Goal: Task Accomplishment & Management: Manage account settings

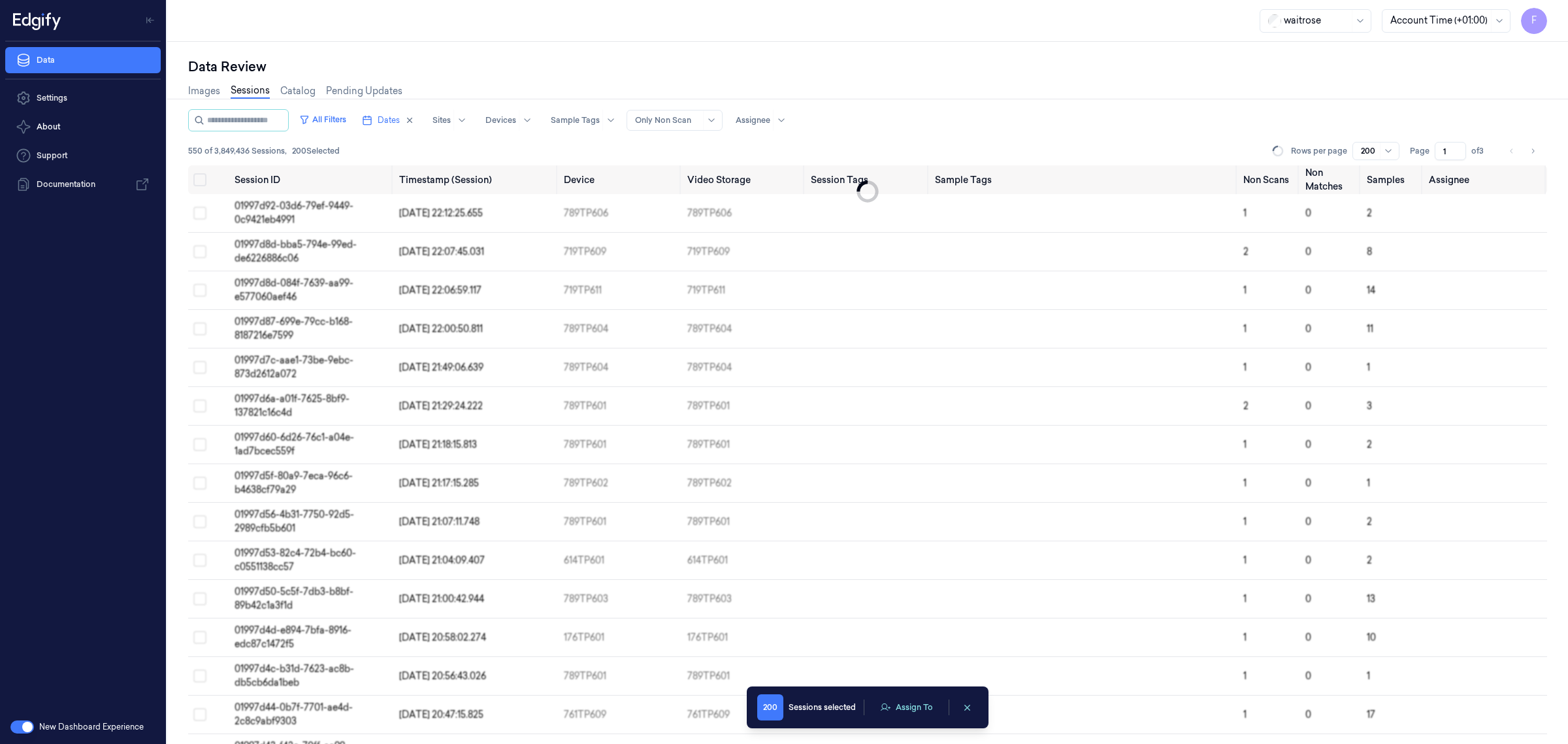
scroll to position [687, 0]
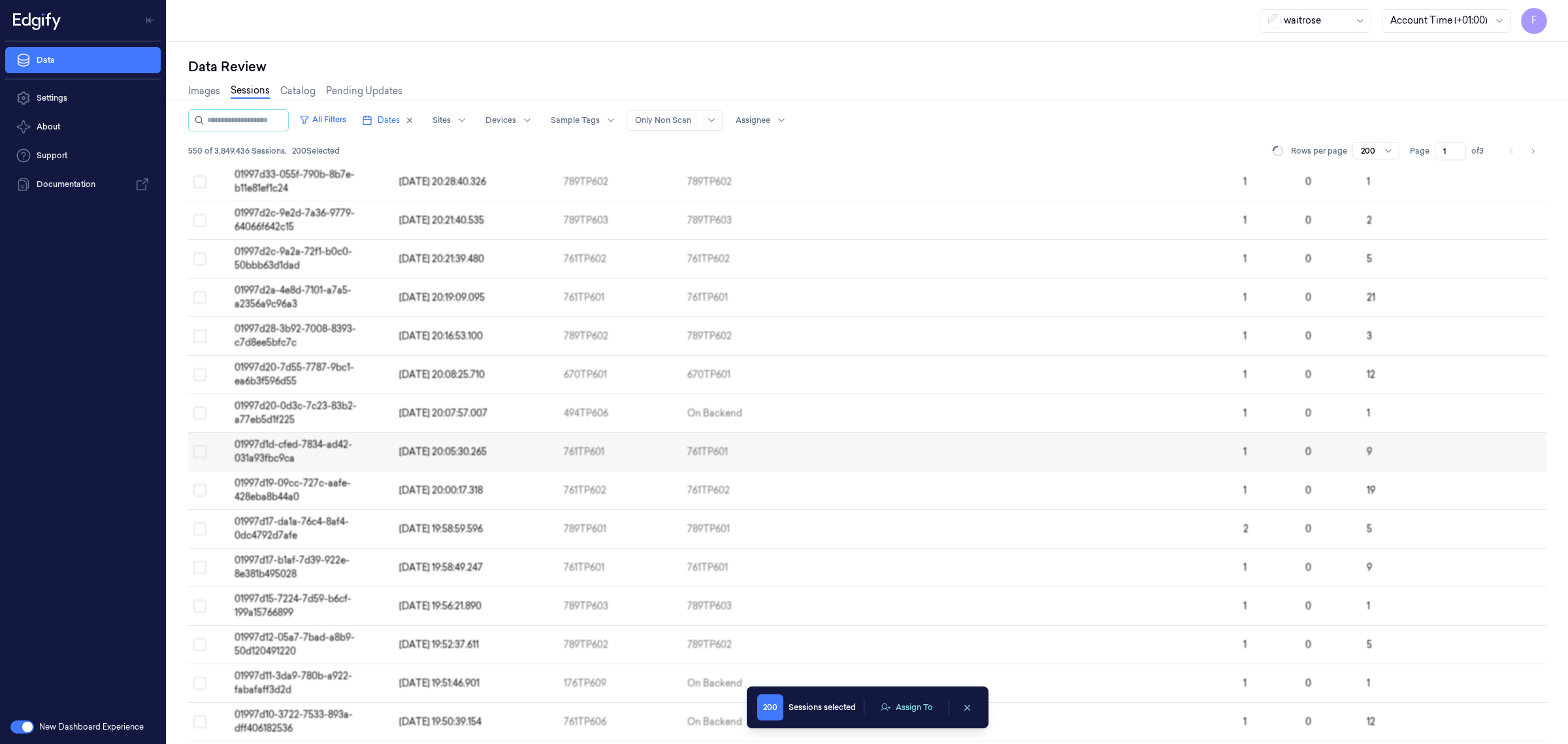
click at [644, 57] on div "Data Review Images Sessions Catalog Pending Updates All Filters Dates Sites Dev…" at bounding box center [867, 393] width 1401 height 702
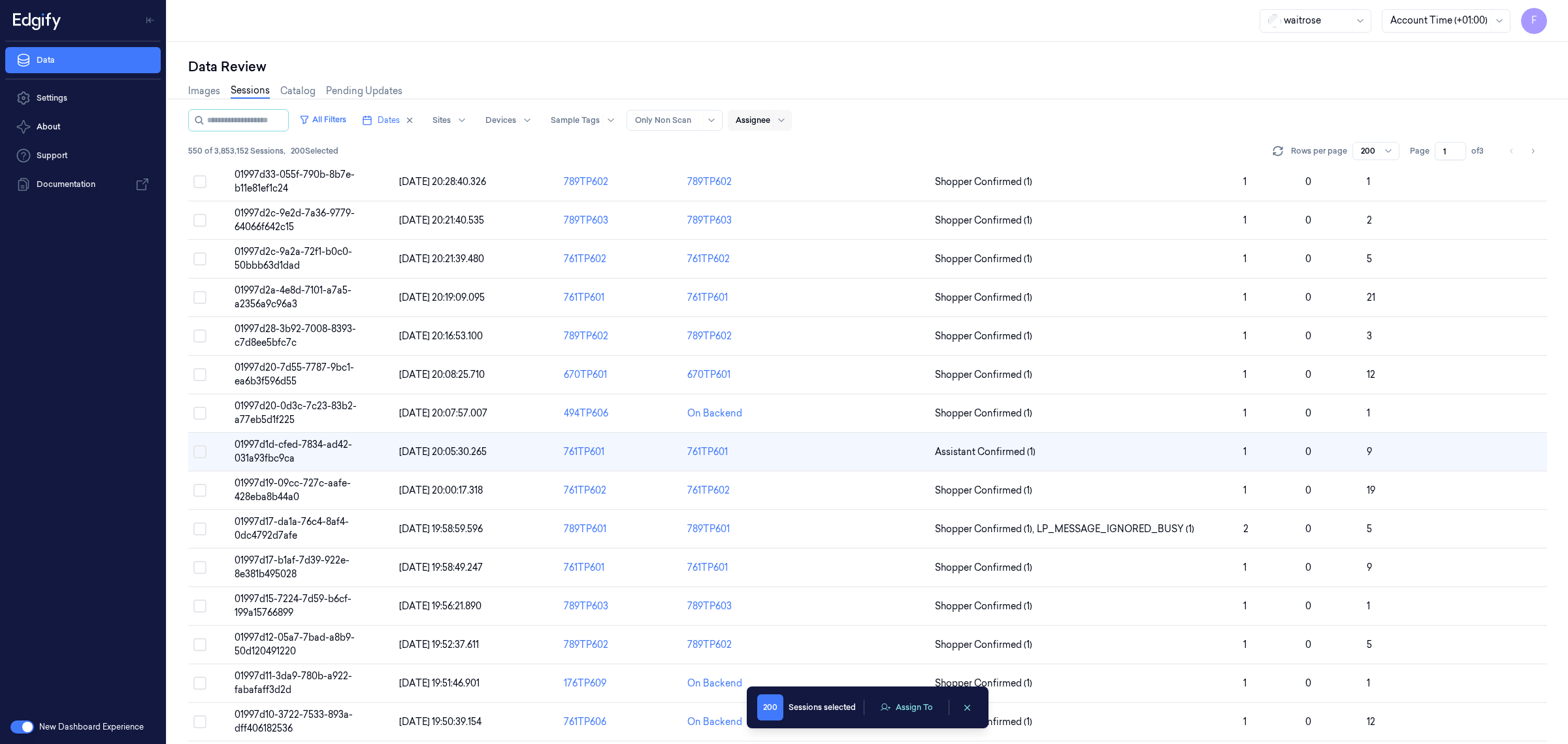
click at [788, 116] on div at bounding box center [781, 119] width 17 height 21
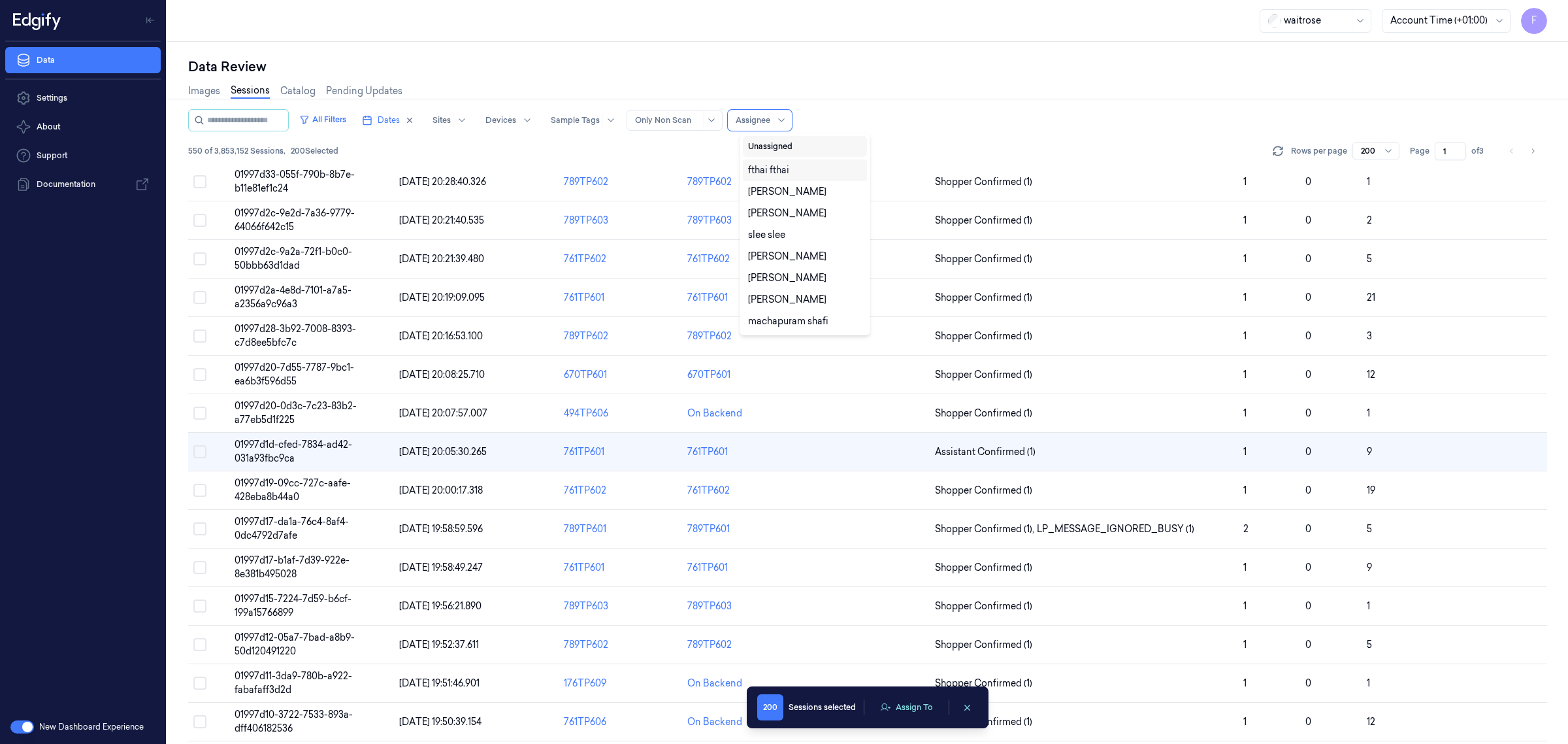
click at [784, 142] on button "Unassigned" at bounding box center [804, 145] width 124 height 21
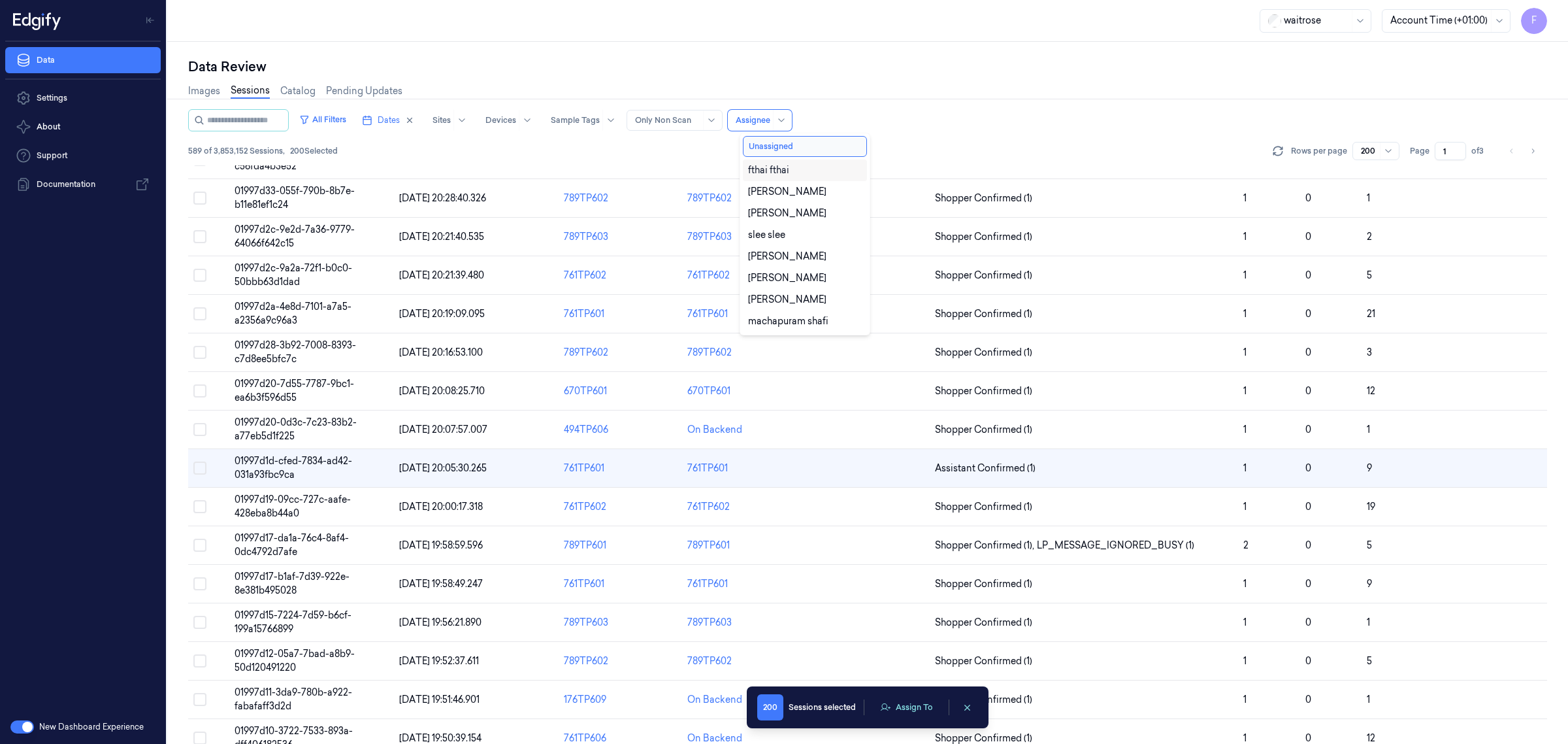
scroll to position [687, 0]
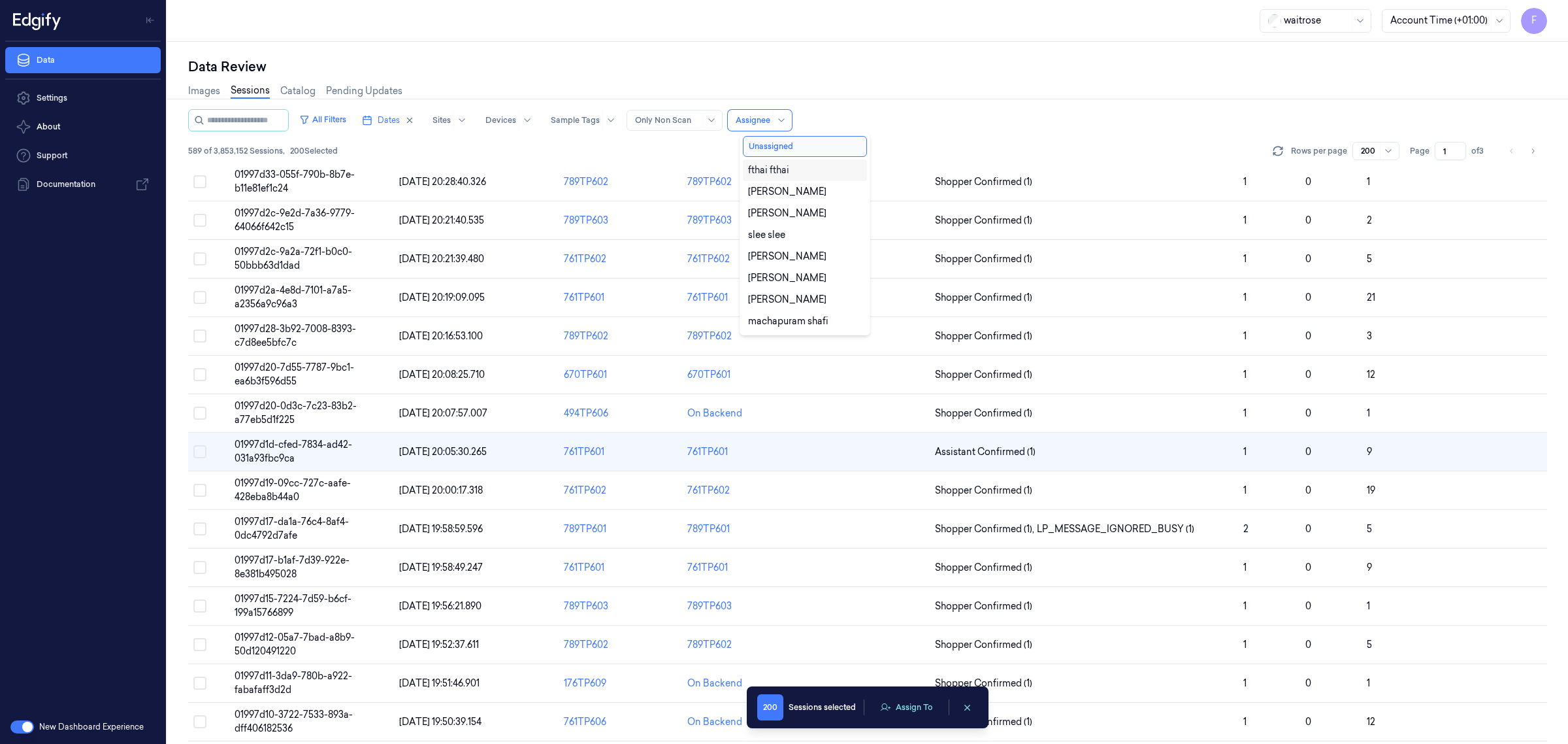
click at [844, 116] on div "All Filters Dates Sites Devices Sample Tags Alert Type Only Non Scan 10 results…" at bounding box center [867, 120] width 1359 height 22
click at [788, 126] on div at bounding box center [781, 119] width 17 height 21
click at [903, 100] on div "Images Sessions Catalog Pending Updates" at bounding box center [867, 93] width 1359 height 33
click at [770, 109] on div "Assignee" at bounding box center [752, 119] width 34 height 21
click at [798, 164] on div "fthai fthai" at bounding box center [805, 170] width 114 height 14
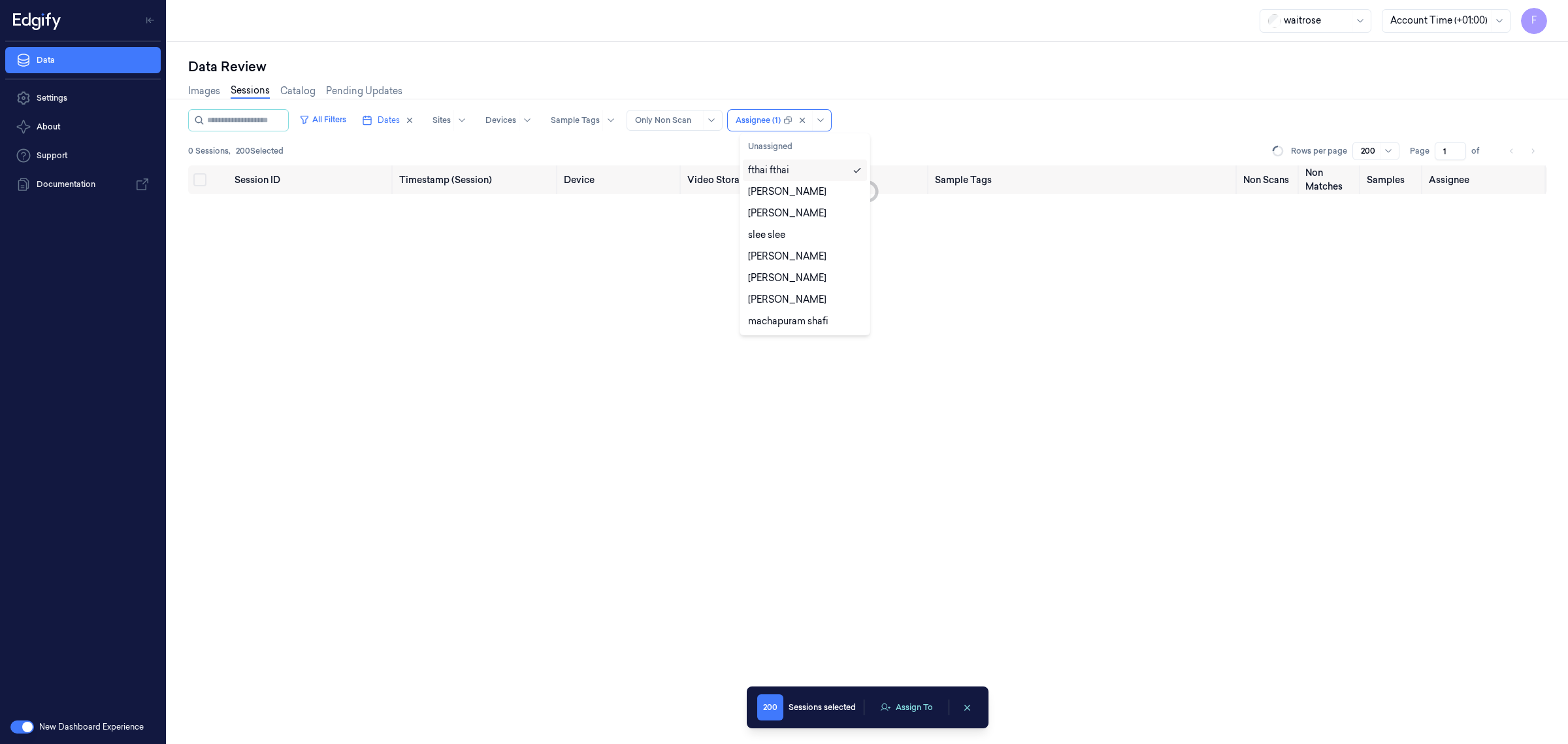
click at [943, 123] on div "All Filters Dates Sites Devices Sample Tags Alert Type Only Non Scan option fth…" at bounding box center [867, 120] width 1359 height 22
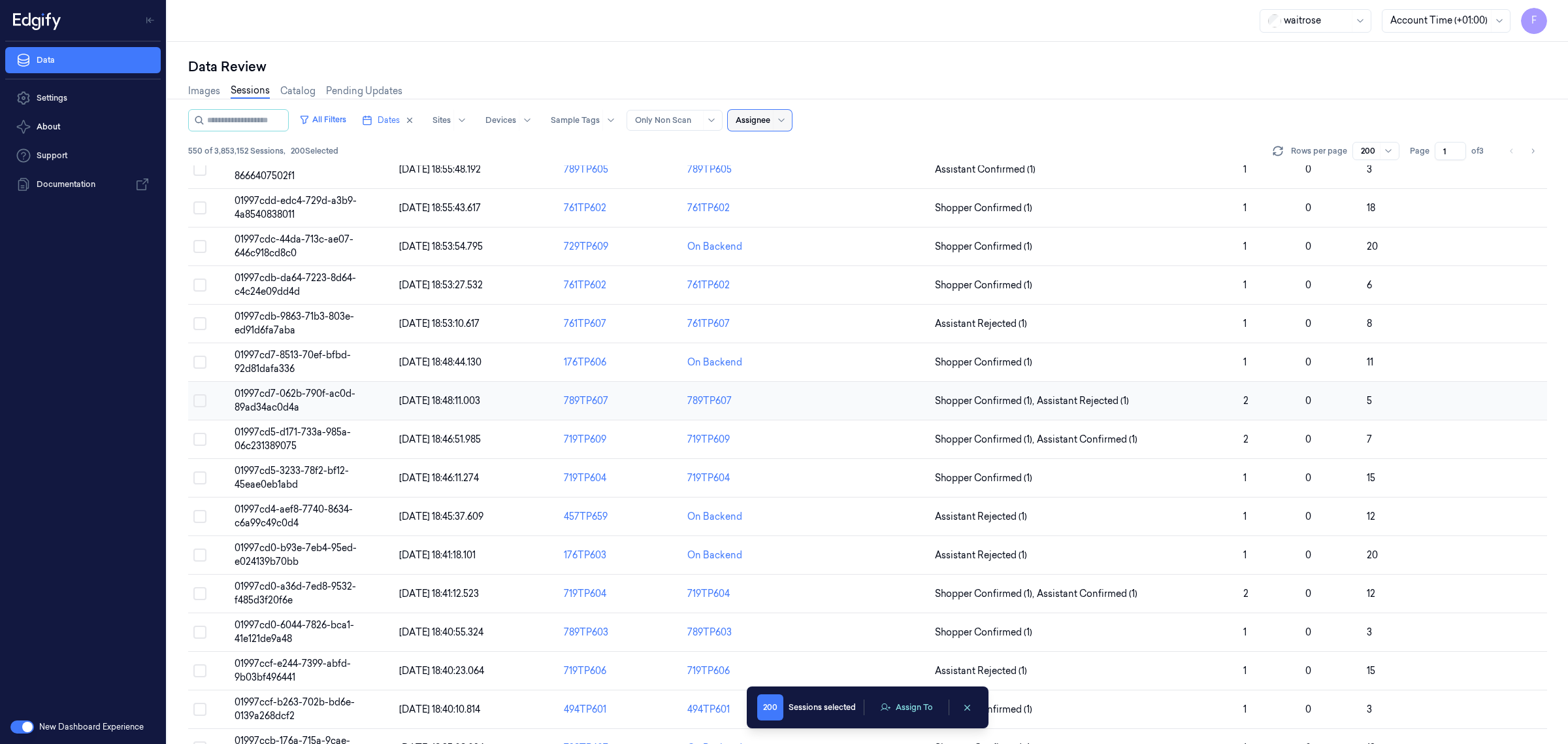
scroll to position [3384, 0]
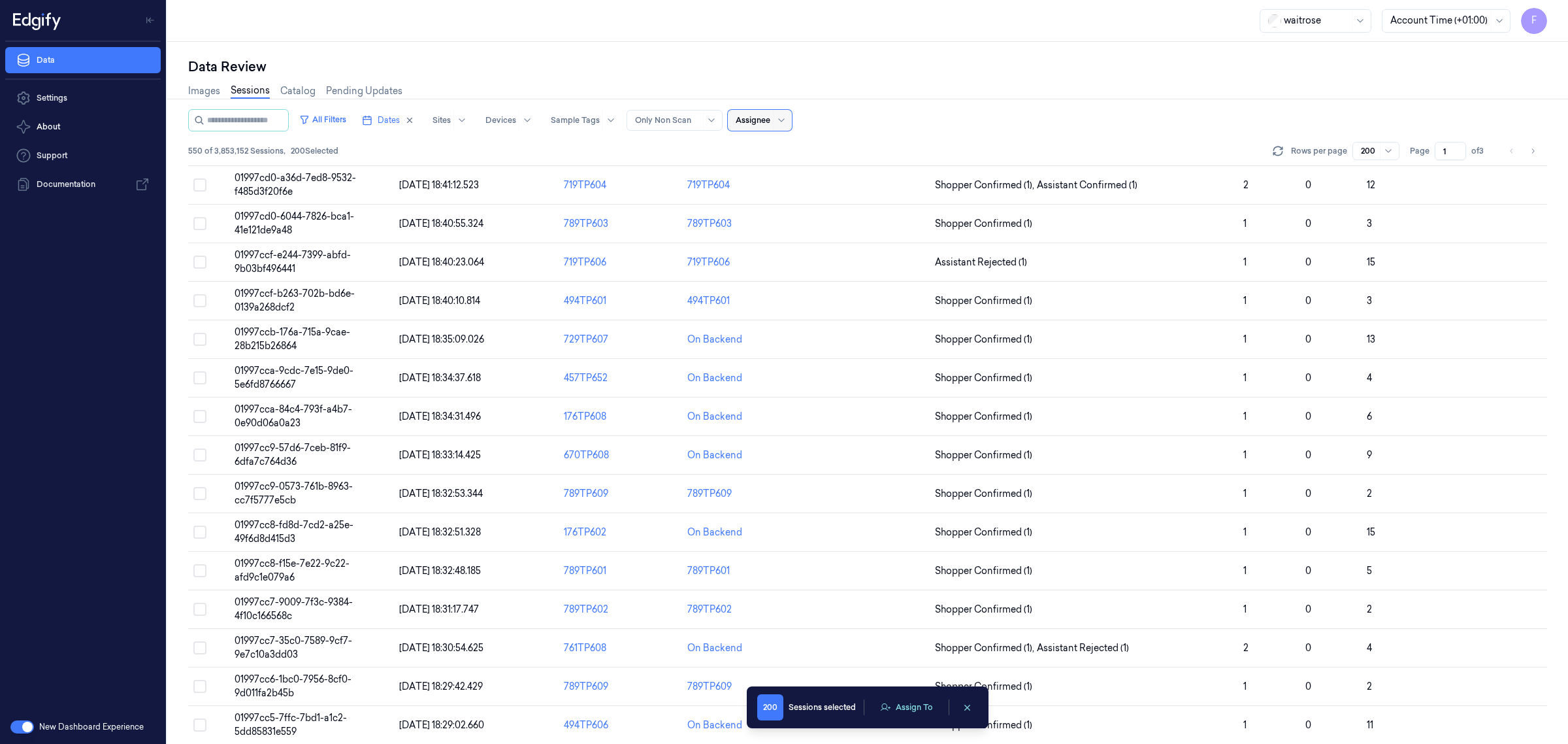
click at [770, 109] on div "Assignee" at bounding box center [752, 119] width 34 height 21
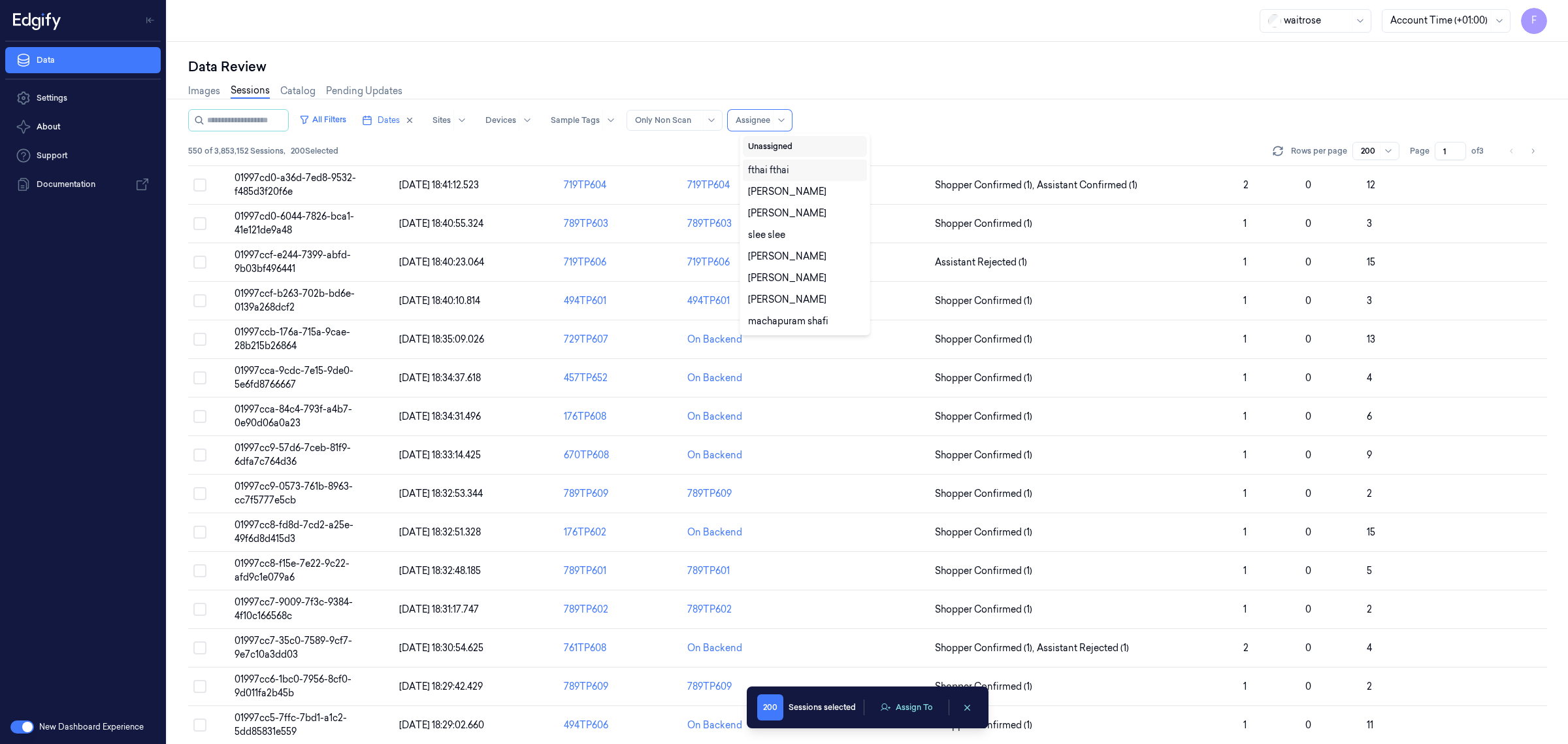
click at [784, 147] on button "Unassigned" at bounding box center [804, 145] width 124 height 21
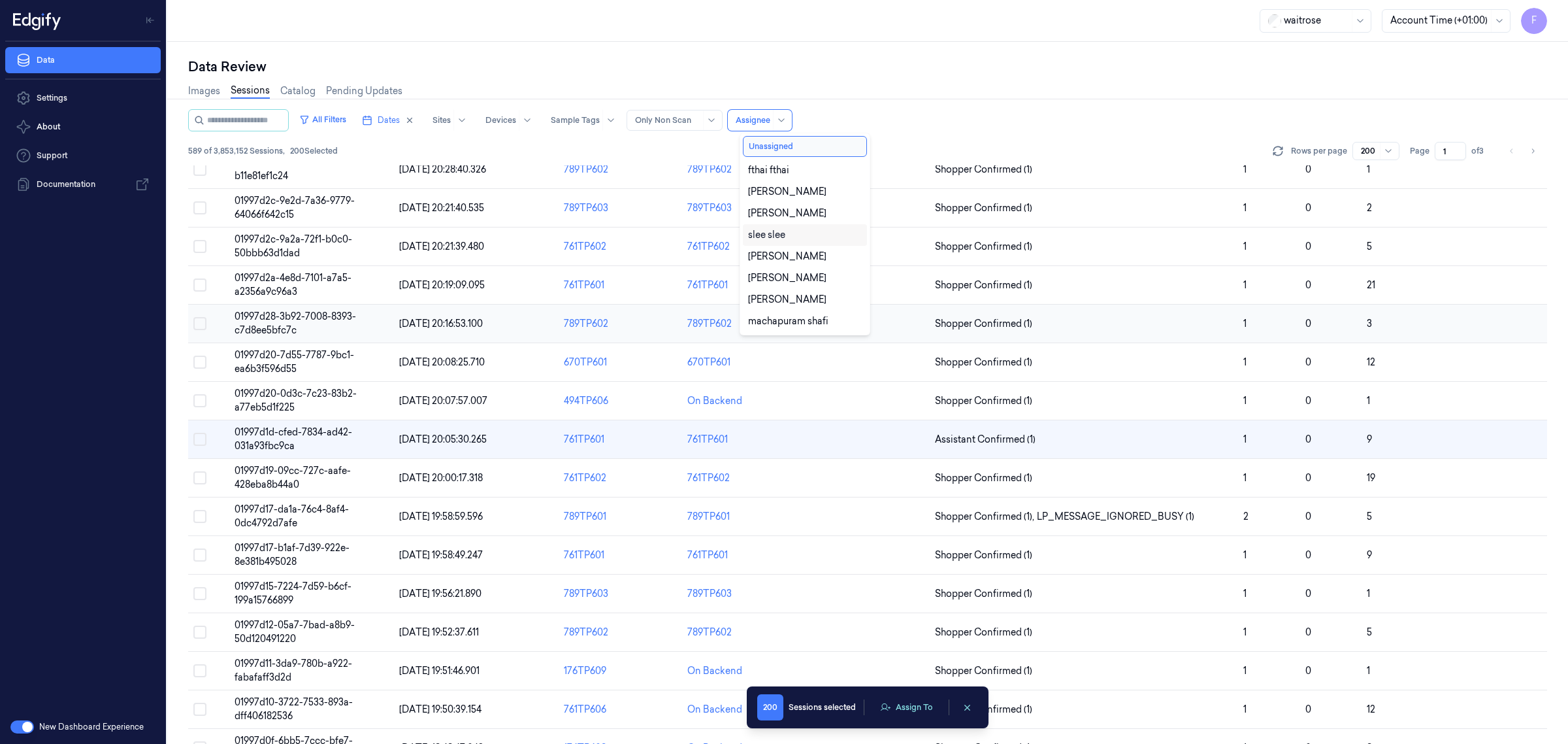
scroll to position [687, 0]
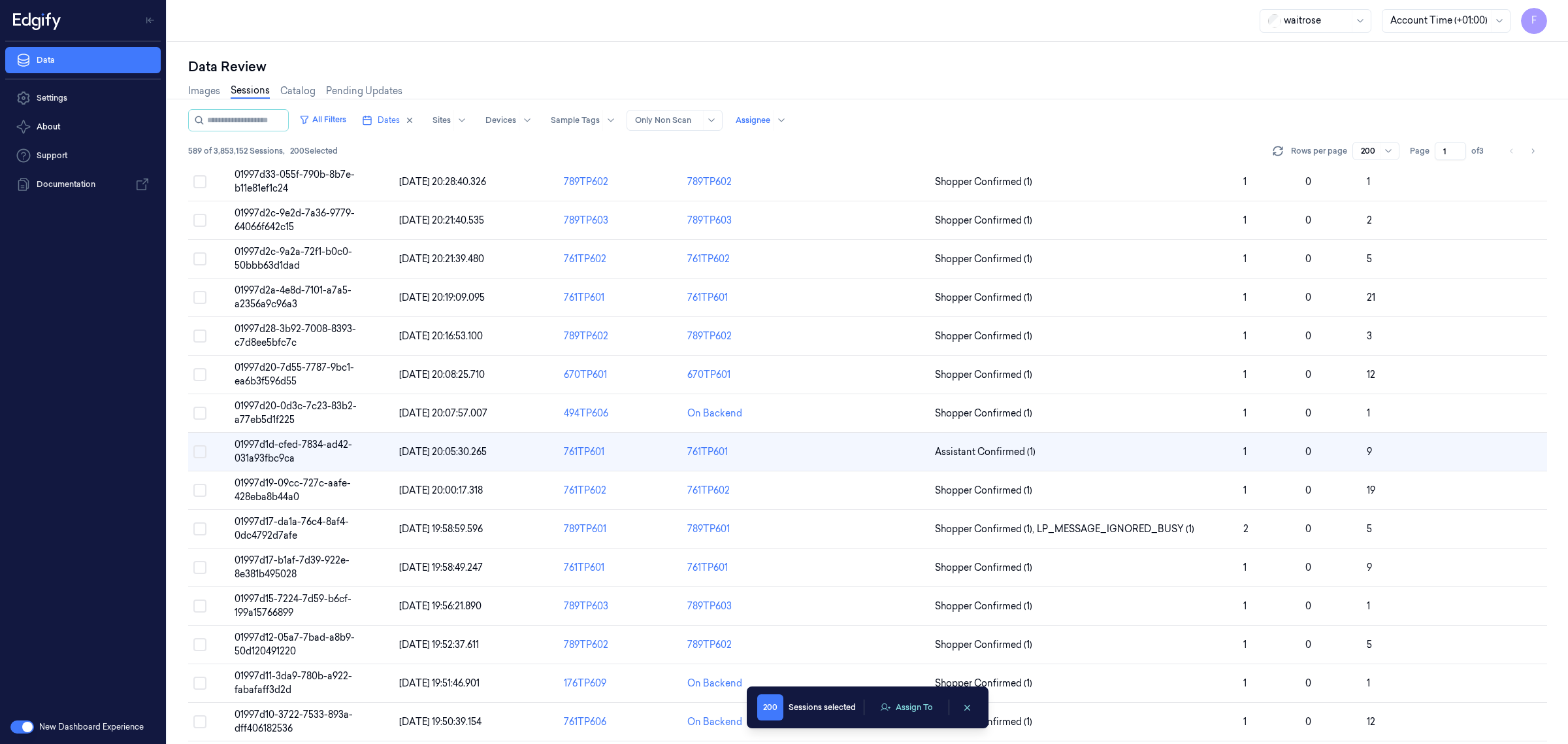
click at [835, 114] on div "All Filters Dates Sites Devices Sample Tags Alert Type Only Non Scan Assignee" at bounding box center [867, 120] width 1359 height 22
click at [786, 114] on div at bounding box center [781, 119] width 17 height 21
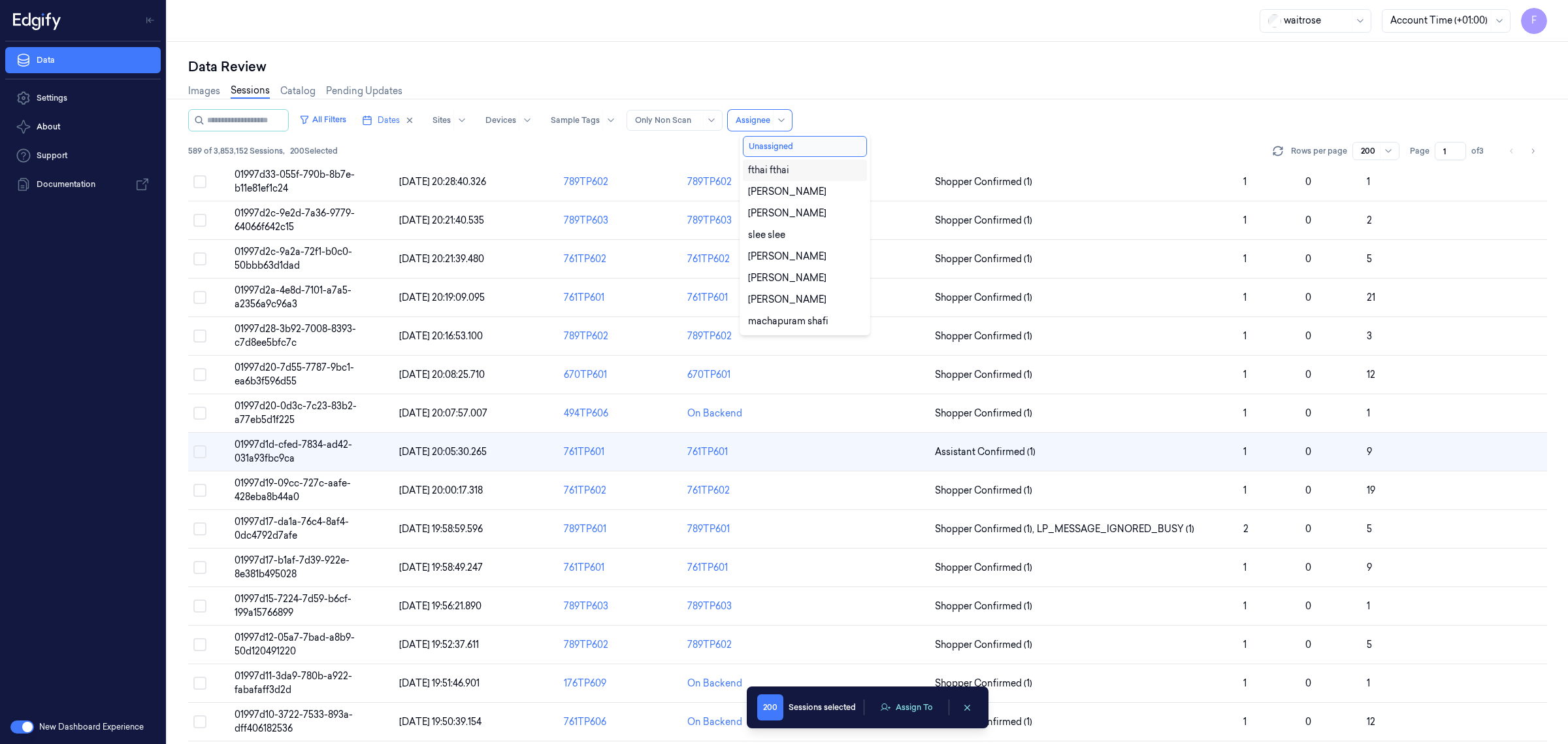
click at [792, 133] on div "Unassigned fthai fthai [PERSON_NAME] [PERSON_NAME] [PERSON_NAME] [PERSON_NAME] …" at bounding box center [805, 234] width 131 height 203
click at [811, 120] on div "All Filters Dates Sites Devices Sample Tags Alert Type Only Non Scan 10 results…" at bounding box center [867, 120] width 1359 height 22
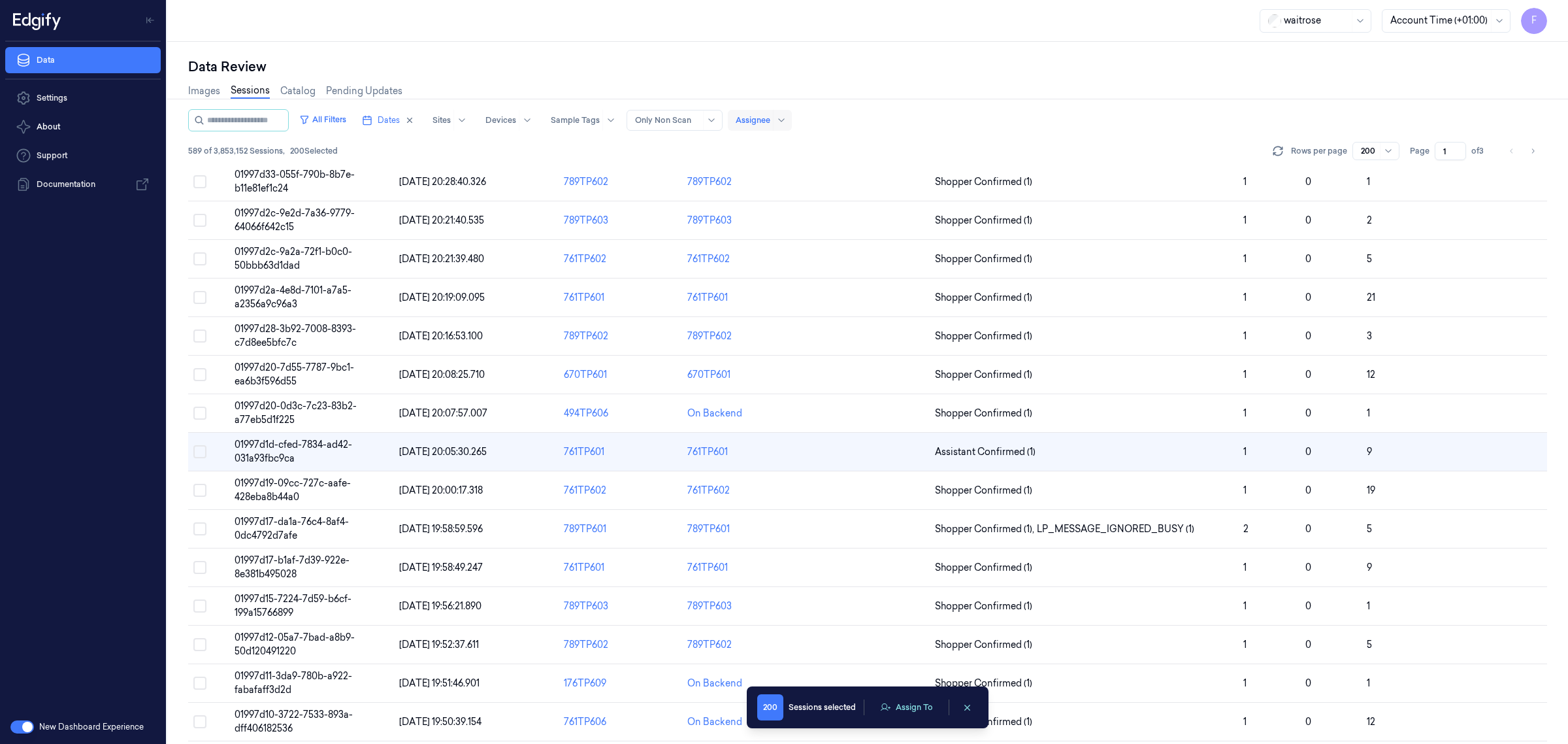
click at [764, 116] on div at bounding box center [752, 120] width 34 height 12
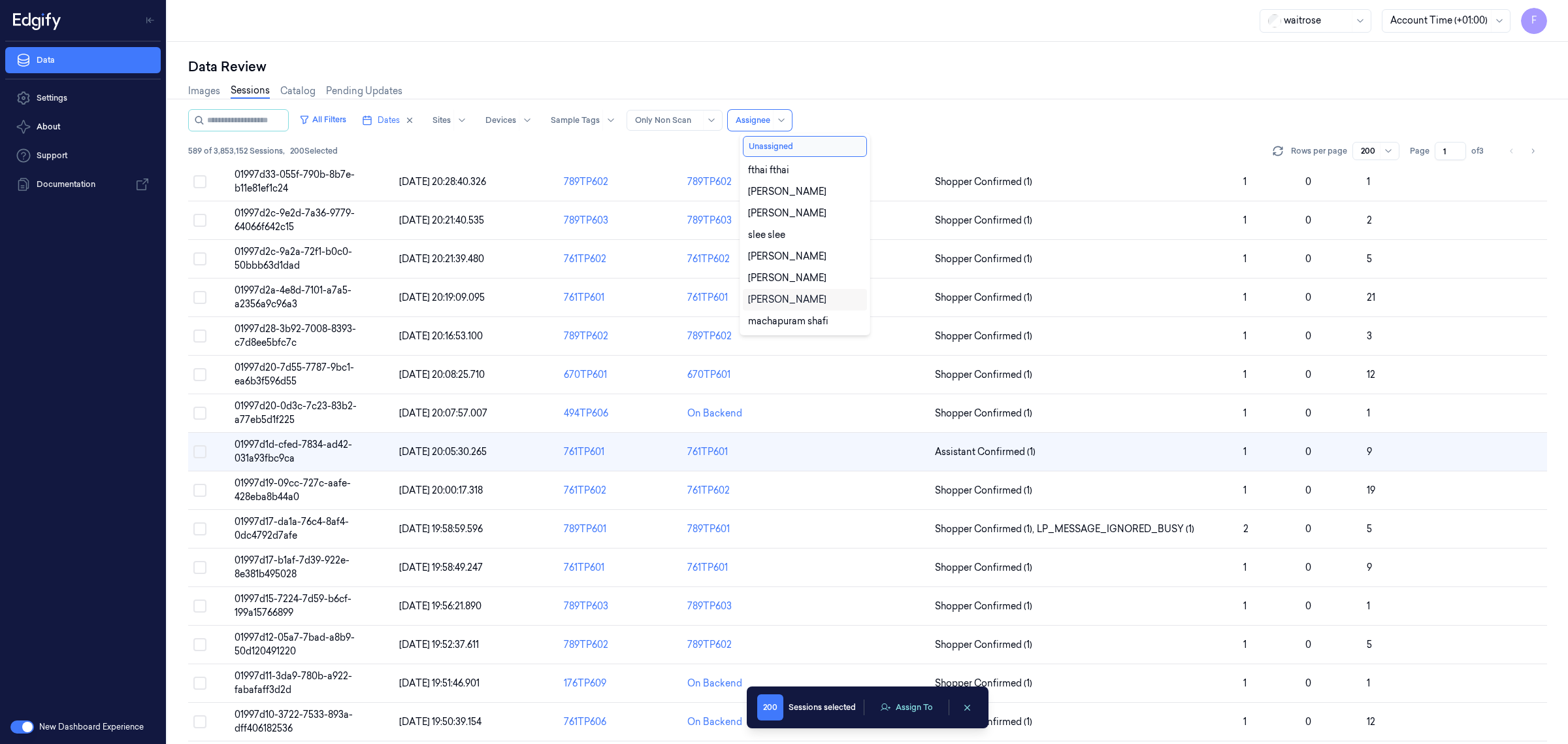
scroll to position [43, 0]
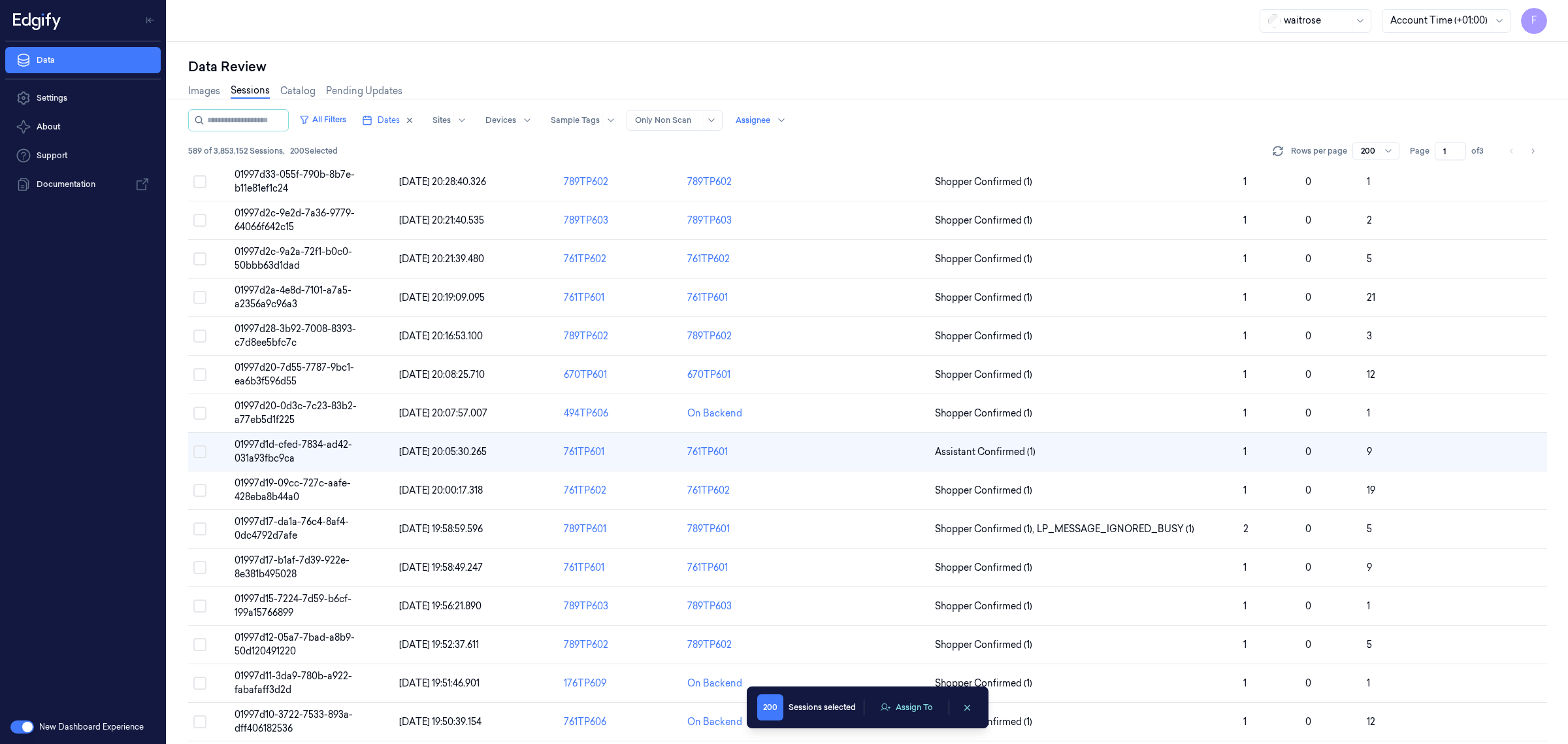
click at [1024, 74] on div "Data Review" at bounding box center [867, 66] width 1359 height 19
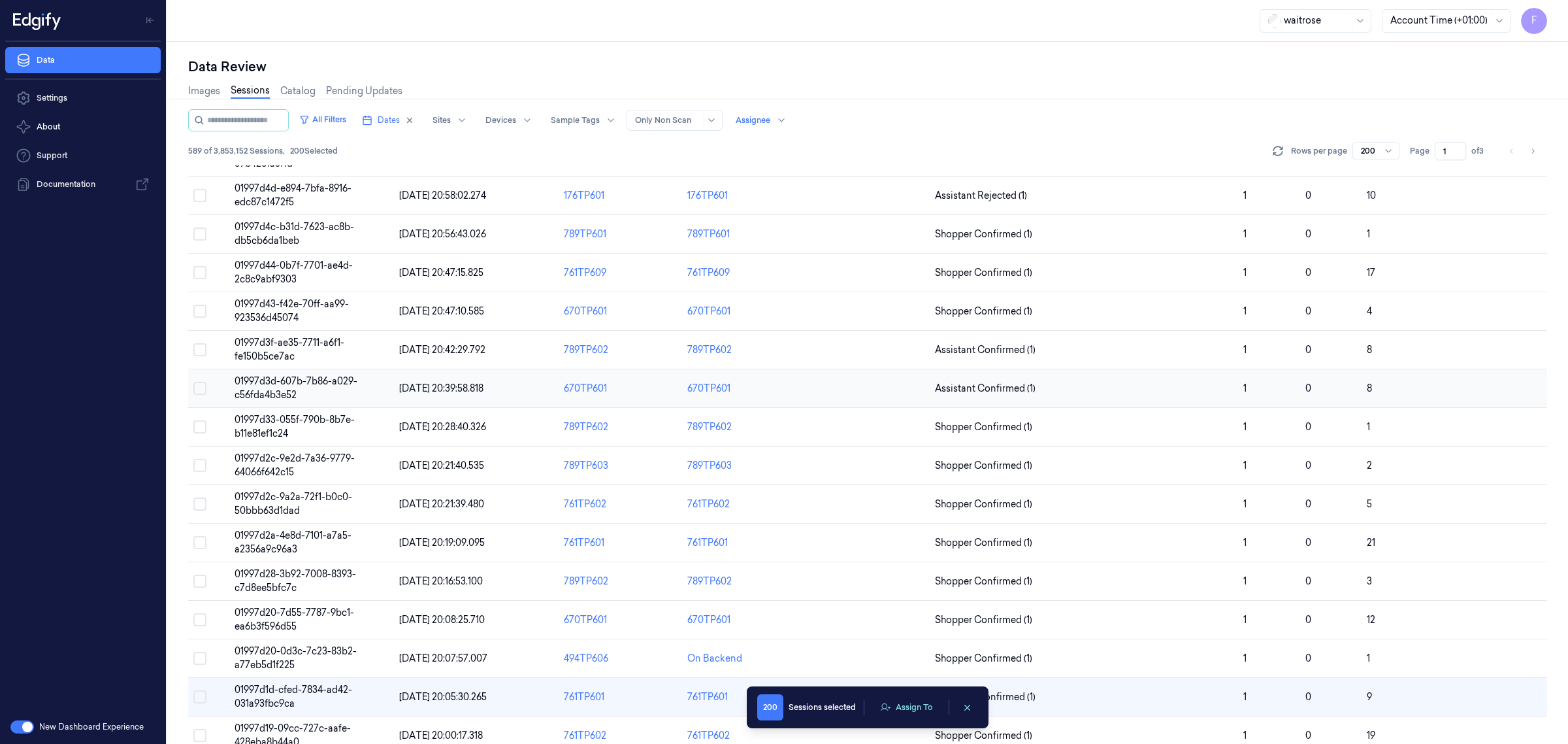
scroll to position [0, 0]
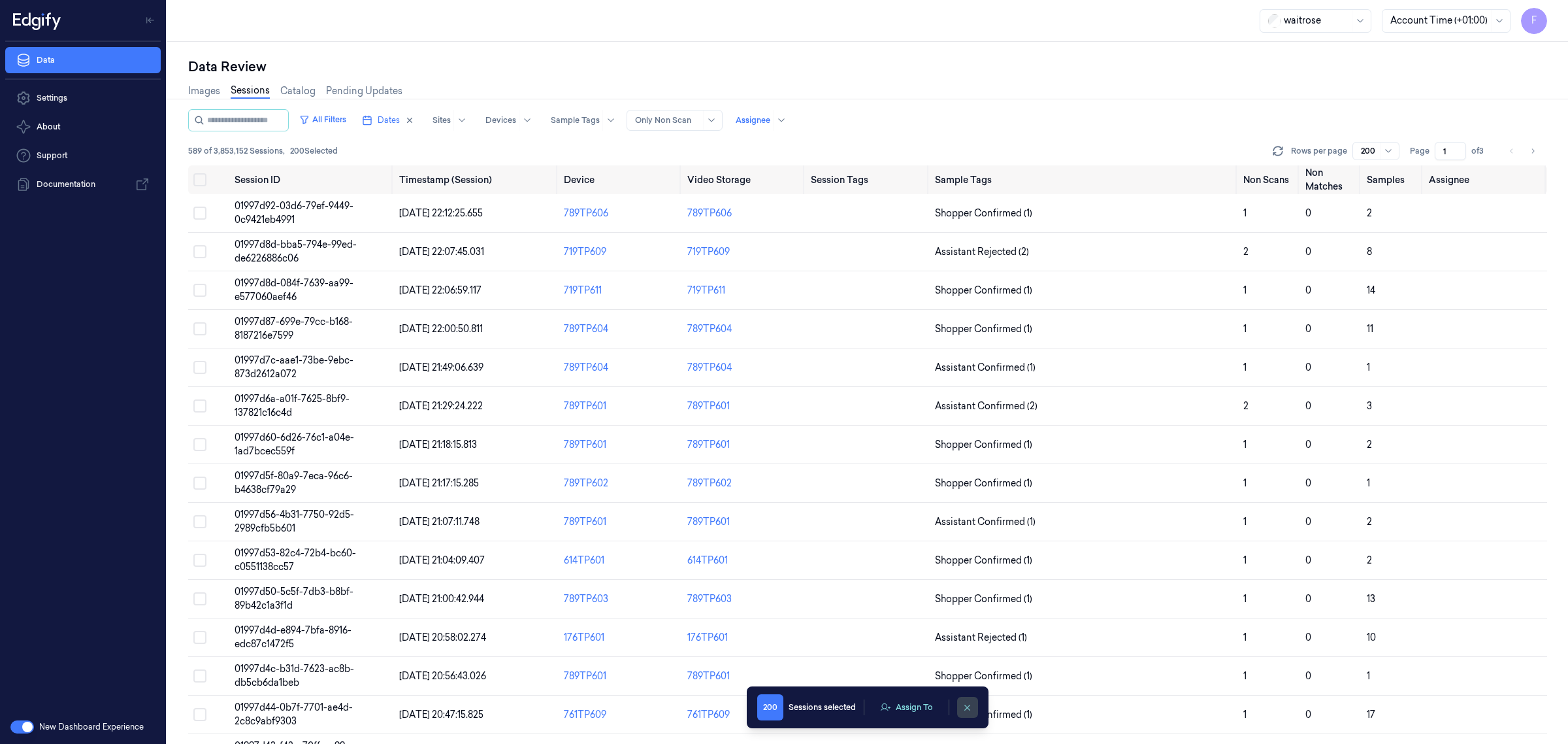
click at [968, 708] on icon "clearSelection" at bounding box center [967, 707] width 5 height 5
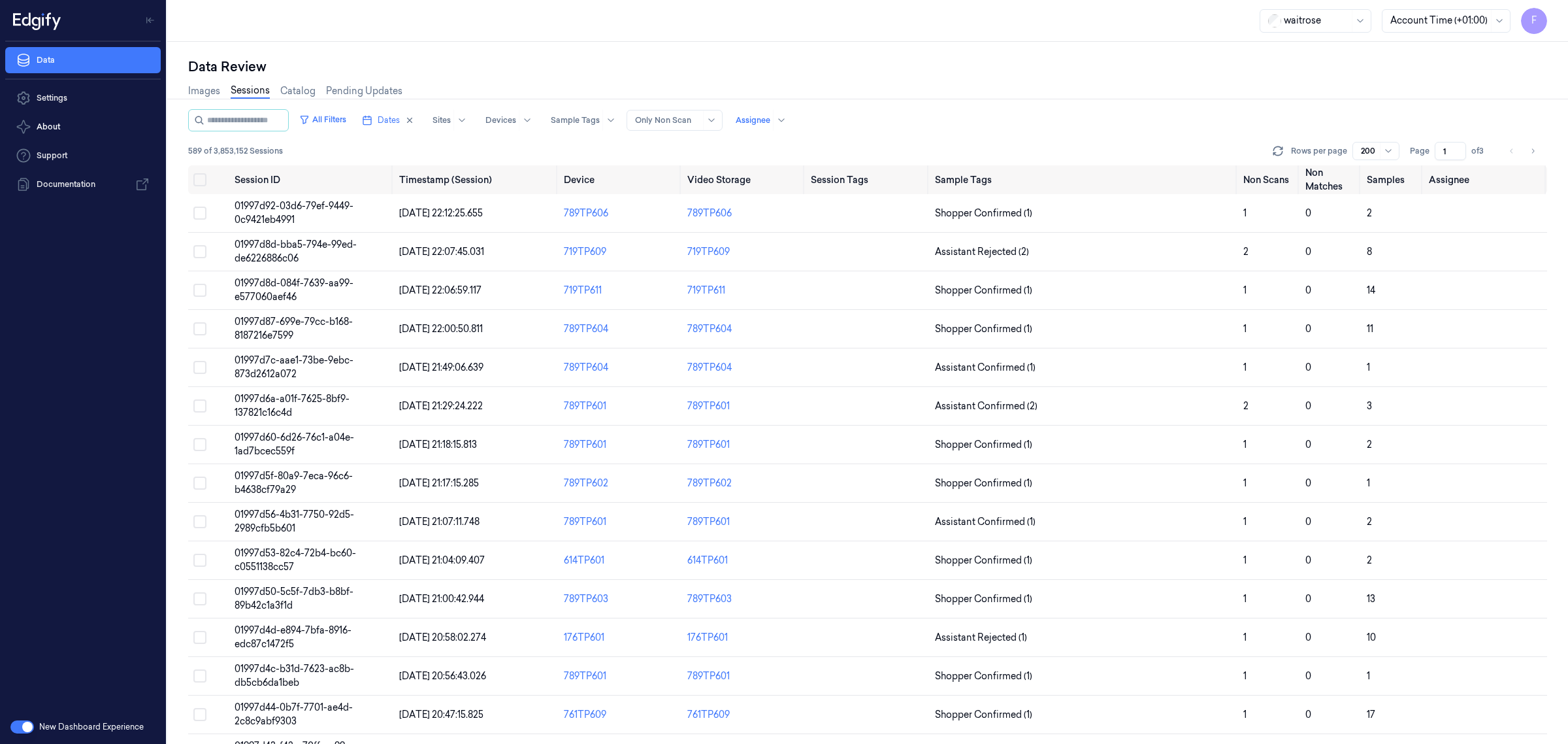
click at [1180, 70] on div "Data Review" at bounding box center [867, 66] width 1359 height 19
